Goal: Navigation & Orientation: Understand site structure

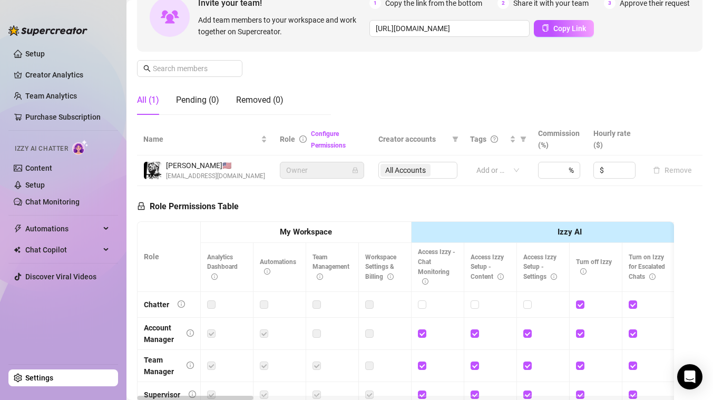
scroll to position [242, 0]
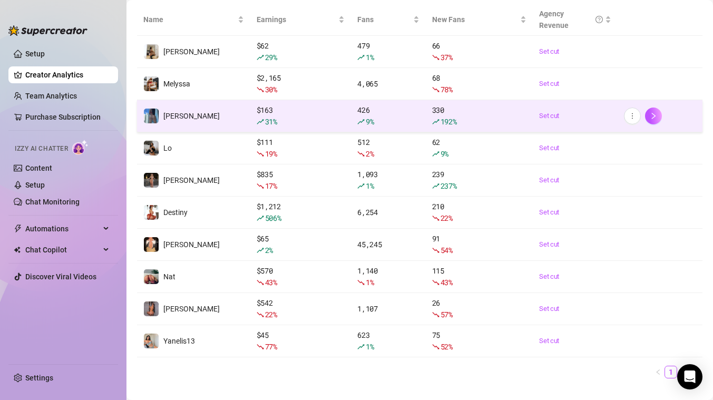
scroll to position [165, 0]
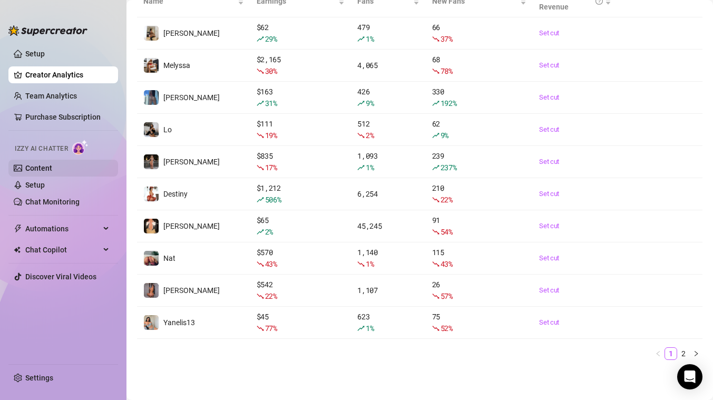
click at [52, 172] on link "Content" at bounding box center [38, 168] width 27 height 8
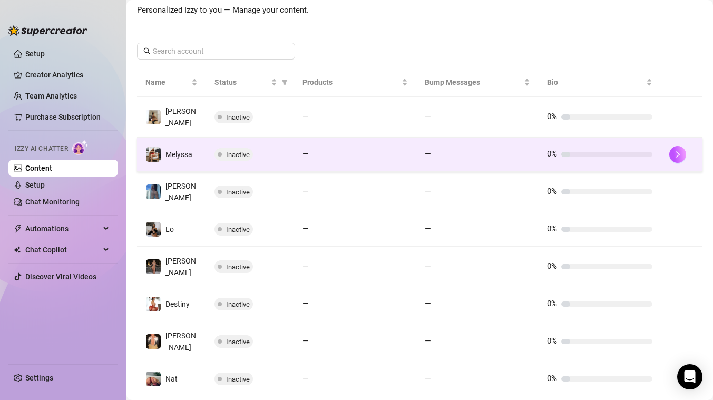
scroll to position [253, 0]
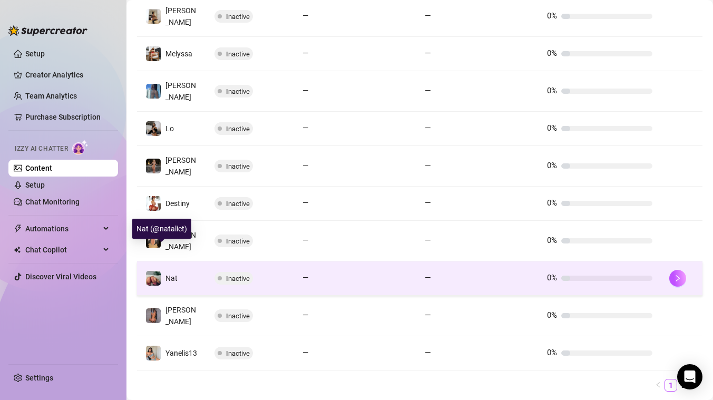
click at [170, 274] on span "Nat" at bounding box center [171, 278] width 12 height 8
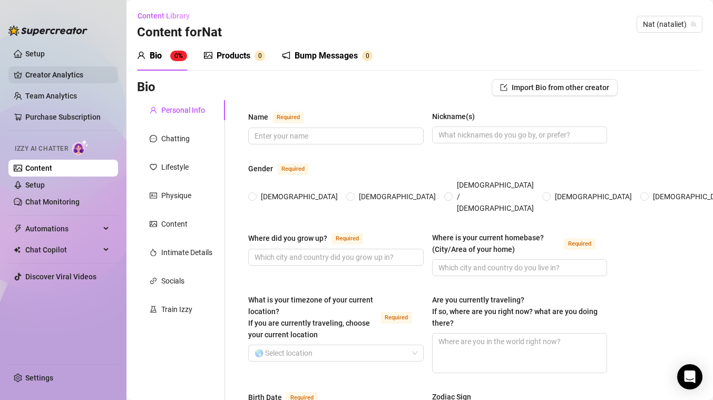
click at [44, 73] on link "Creator Analytics" at bounding box center [67, 74] width 84 height 17
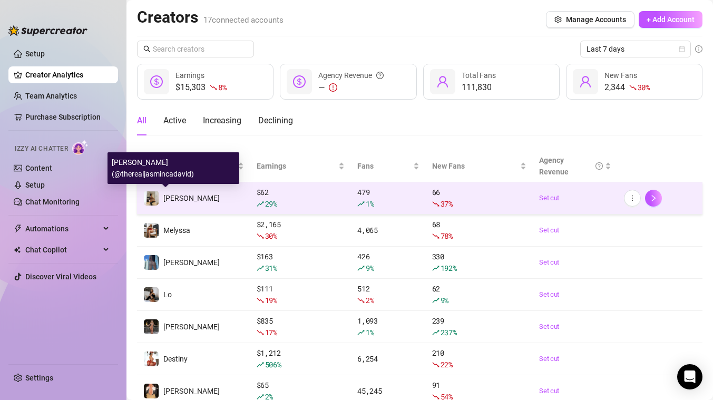
click at [183, 202] on span "Jasmin" at bounding box center [191, 198] width 56 height 8
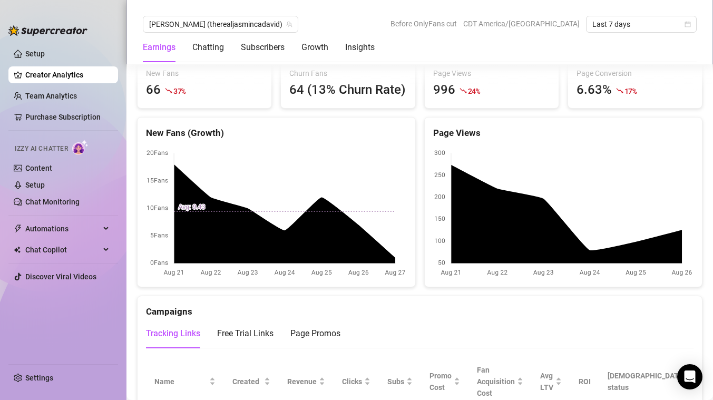
scroll to position [1376, 0]
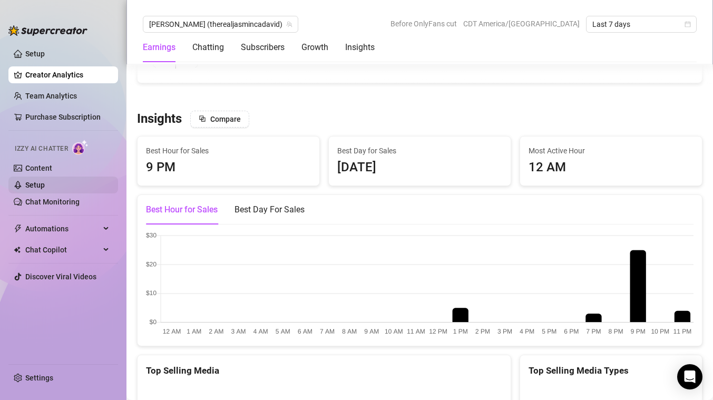
click at [45, 185] on link "Setup" at bounding box center [34, 185] width 19 height 8
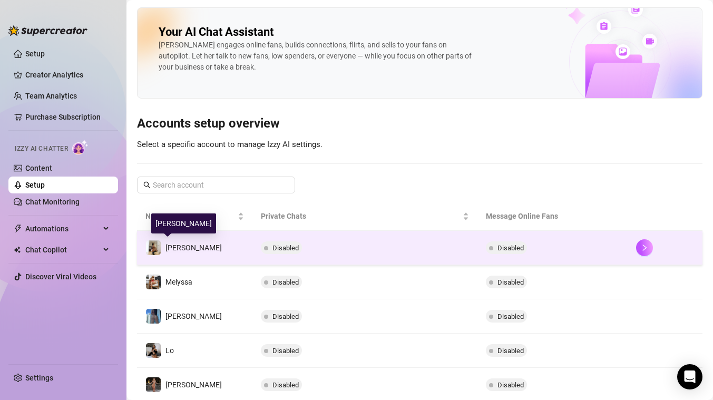
click at [173, 246] on span "Jasmin" at bounding box center [193, 247] width 56 height 8
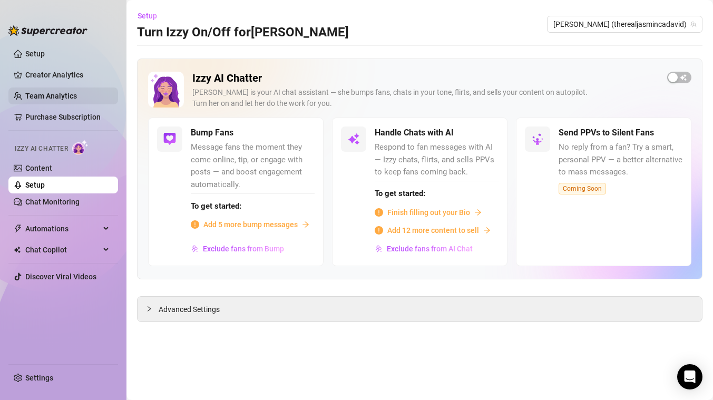
click at [66, 97] on link "Team Analytics" at bounding box center [51, 96] width 52 height 8
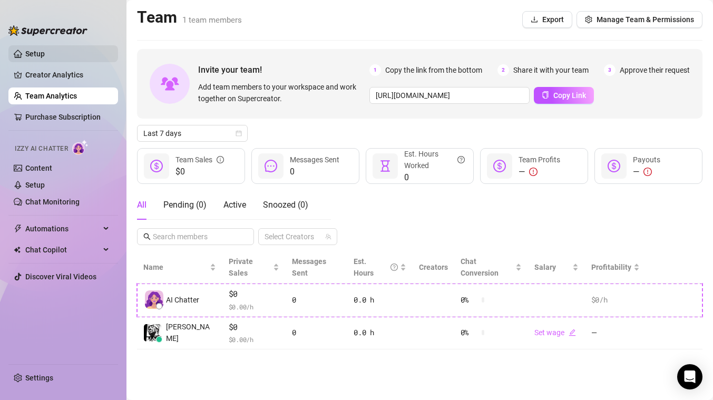
click at [43, 58] on link "Setup" at bounding box center [34, 54] width 19 height 8
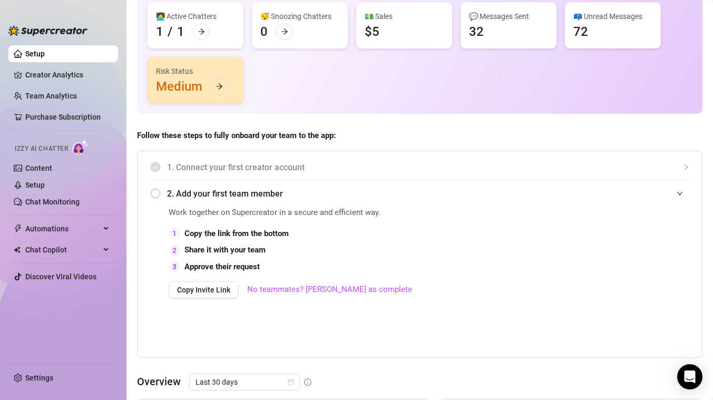
scroll to position [312, 0]
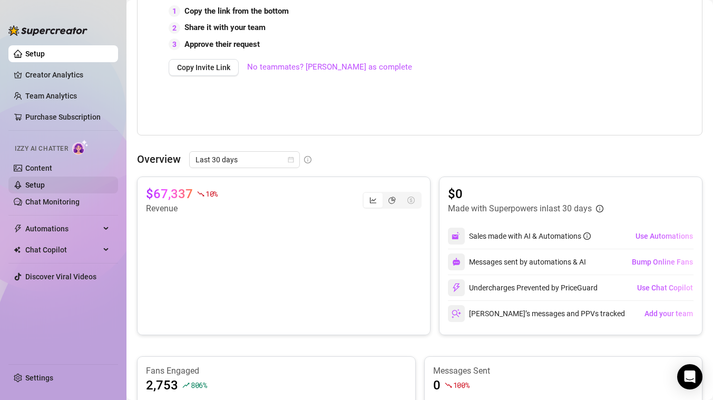
click at [45, 189] on link "Setup" at bounding box center [34, 185] width 19 height 8
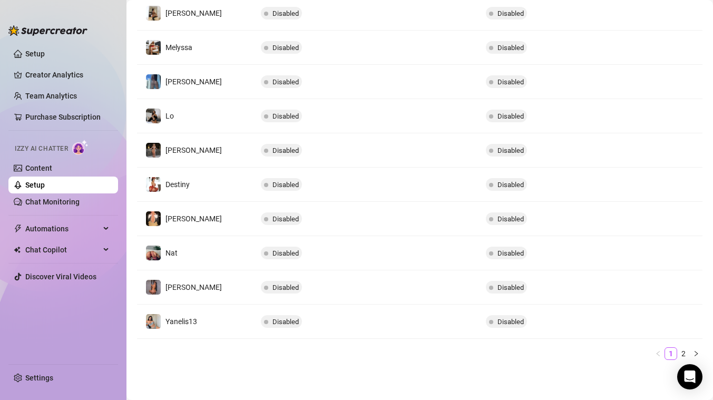
scroll to position [234, 0]
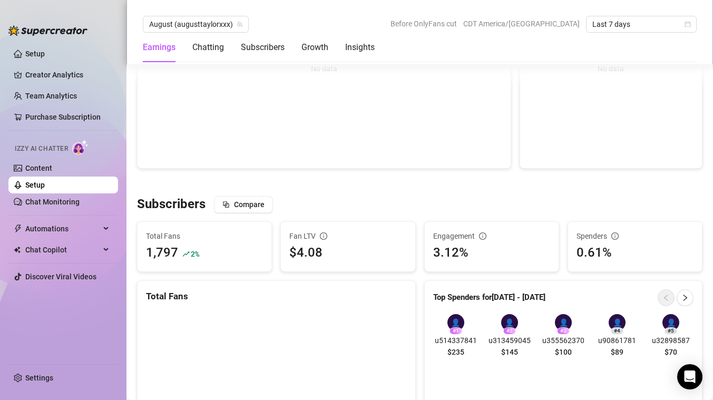
scroll to position [569, 0]
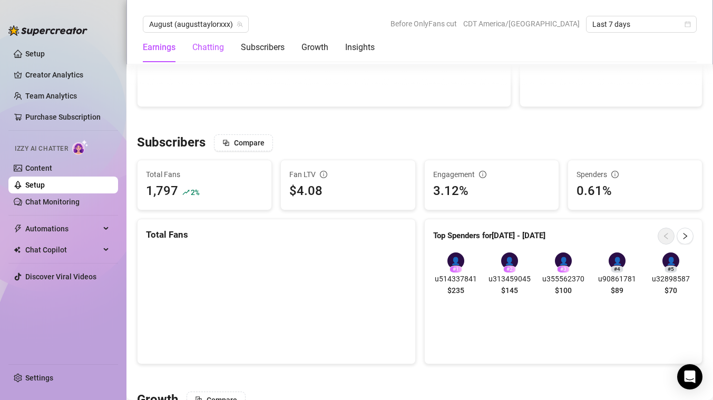
click at [203, 44] on div "Chatting" at bounding box center [208, 47] width 32 height 13
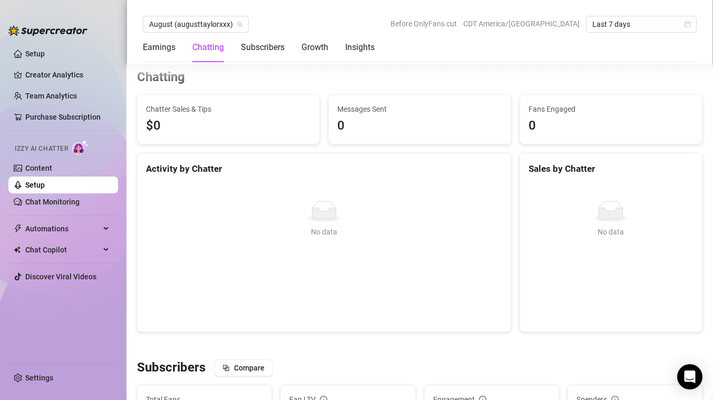
scroll to position [343, 0]
click at [70, 200] on link "Chat Monitoring" at bounding box center [52, 201] width 54 height 8
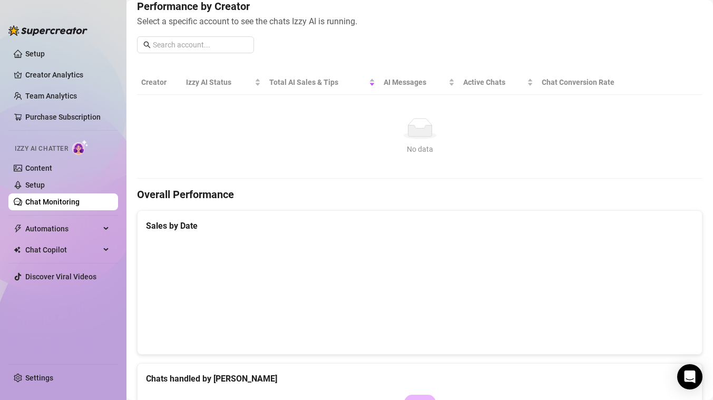
scroll to position [337, 0]
